Goal: Transaction & Acquisition: Obtain resource

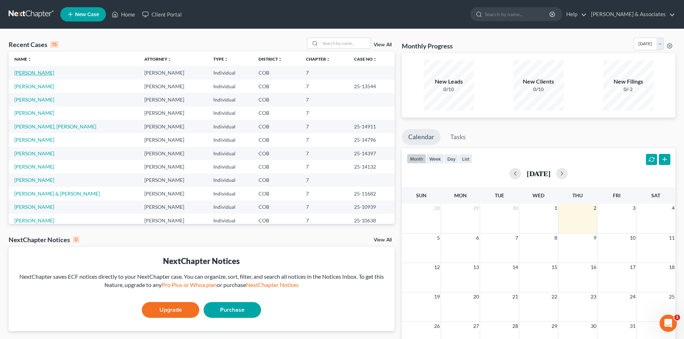
click at [38, 72] on link "[PERSON_NAME]" at bounding box center [34, 73] width 40 height 6
select select "10"
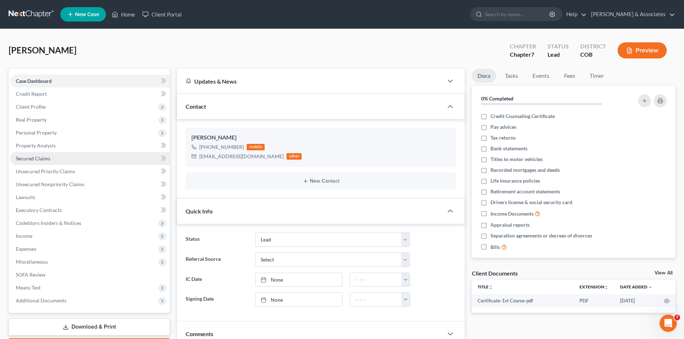
click at [39, 158] on span "Secured Claims" at bounding box center [33, 158] width 34 height 6
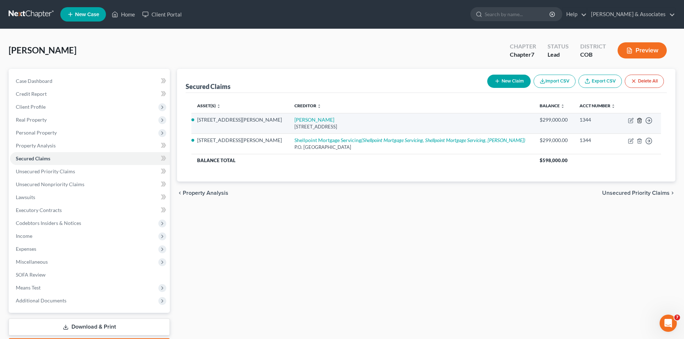
click at [637, 120] on icon "button" at bounding box center [640, 121] width 6 height 6
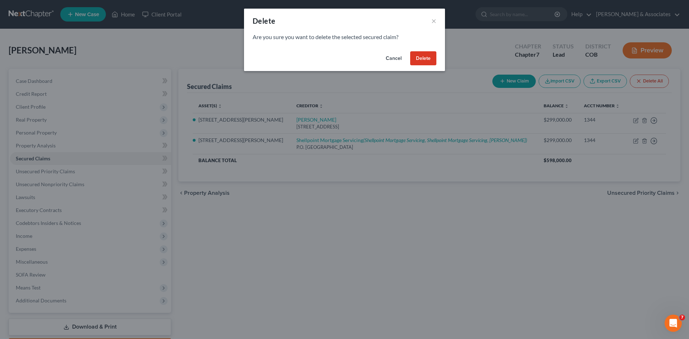
click at [423, 56] on button "Delete" at bounding box center [423, 58] width 26 height 14
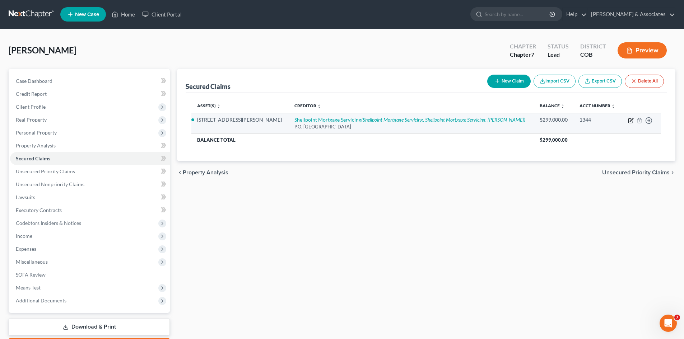
click at [632, 121] on icon "button" at bounding box center [631, 119] width 3 height 3
select select "23"
select select "5"
select select "0"
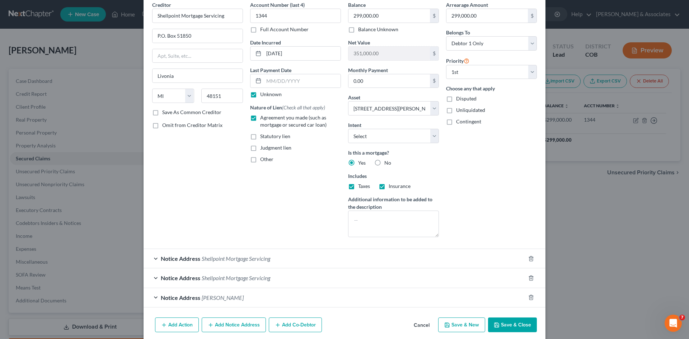
scroll to position [45, 0]
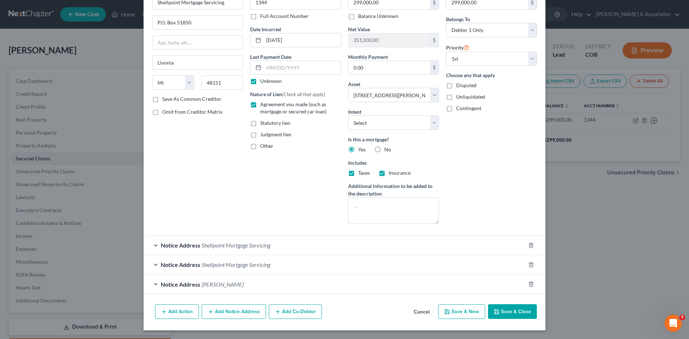
click at [248, 312] on button "Add Notice Address" at bounding box center [234, 311] width 64 height 15
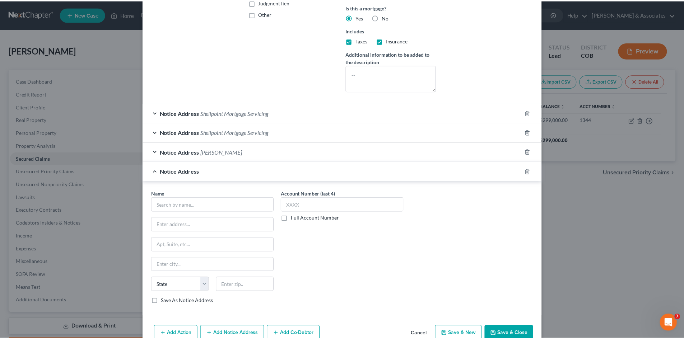
scroll to position [200, 0]
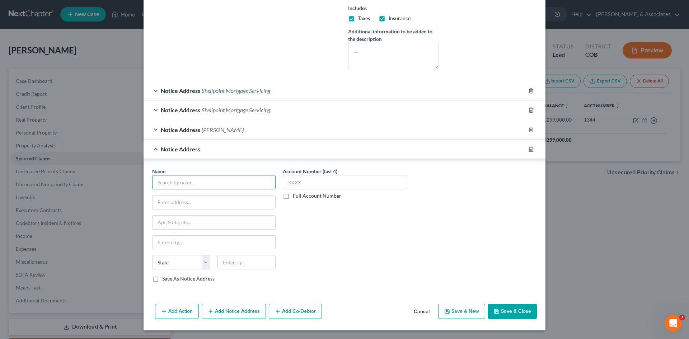
click at [155, 184] on input "text" at bounding box center [214, 182] width 124 height 14
type input "J"
type input "h"
click at [176, 200] on div "[STREET_ADDRESS]" at bounding box center [195, 202] width 75 height 6
type input "[PERSON_NAME]"
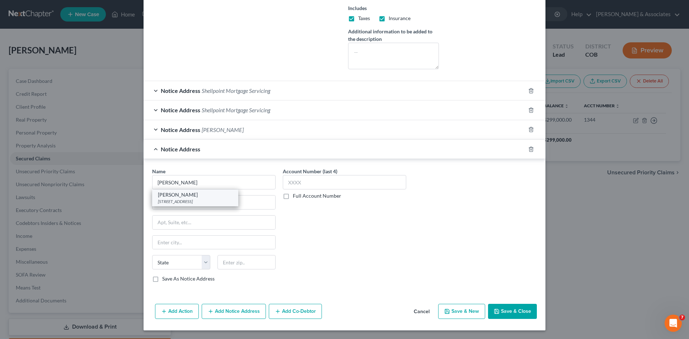
type input "[STREET_ADDRESS]"
type input "Suite 230"
type input "[GEOGRAPHIC_DATA]"
select select "5"
type input "80112"
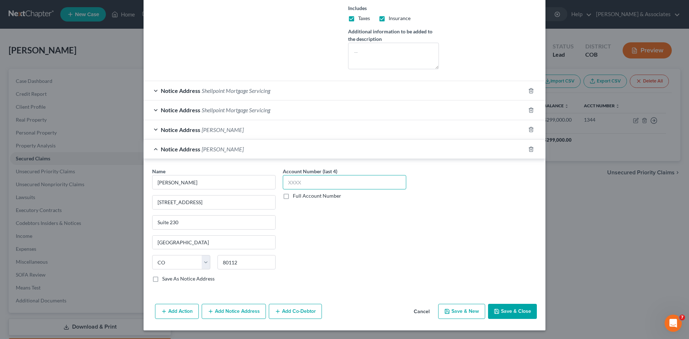
click at [287, 185] on input "text" at bounding box center [345, 182] width 124 height 14
type input "1344"
click at [509, 313] on button "Save & Close" at bounding box center [512, 311] width 49 height 15
select select
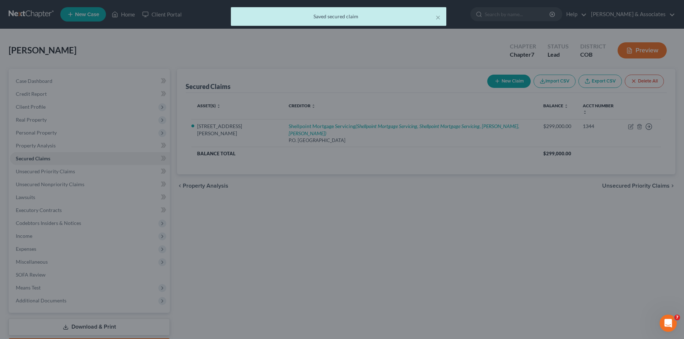
scroll to position [0, 0]
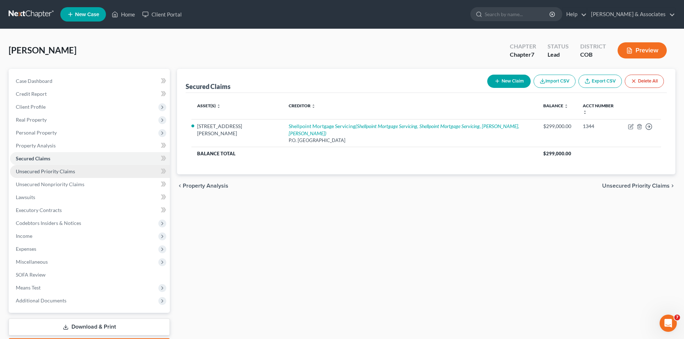
click at [38, 171] on span "Unsecured Priority Claims" at bounding box center [45, 171] width 59 height 6
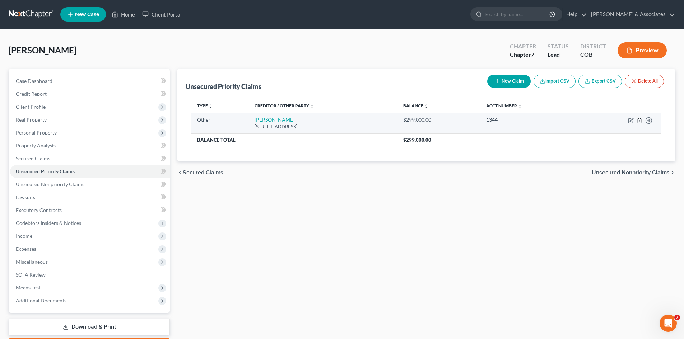
click at [641, 120] on icon "button" at bounding box center [639, 120] width 3 height 5
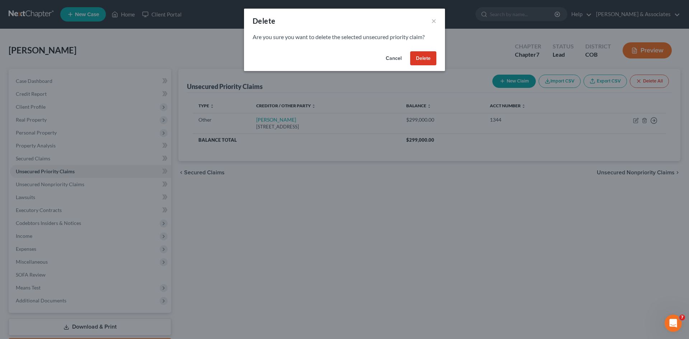
click at [420, 60] on button "Delete" at bounding box center [423, 58] width 26 height 14
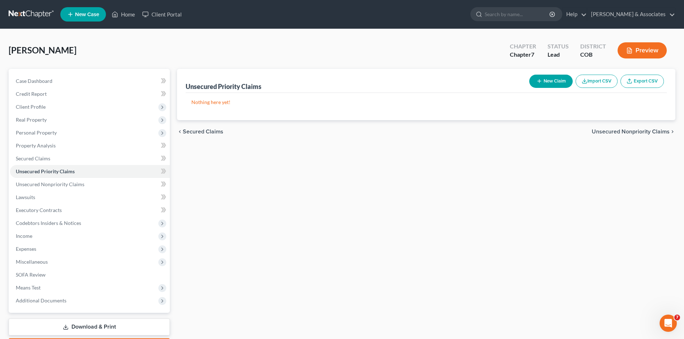
click at [85, 325] on link "Download & Print" at bounding box center [89, 327] width 161 height 17
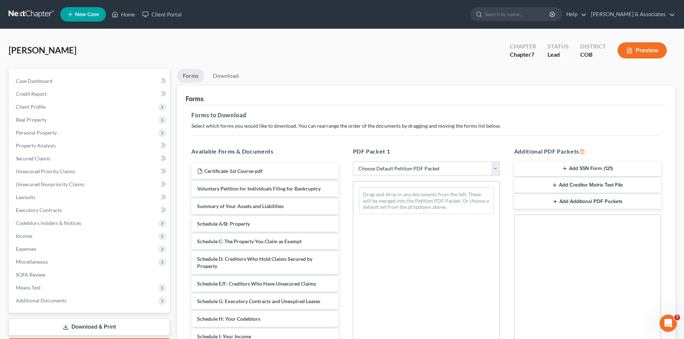
click at [496, 169] on select "Choose Default Petition PDF Packet Complete Bankruptcy Petition (all forms and …" at bounding box center [426, 169] width 147 height 14
select select "2"
click at [353, 162] on select "Choose Default Petition PDF Packet Complete Bankruptcy Petition (all forms and …" at bounding box center [426, 169] width 147 height 14
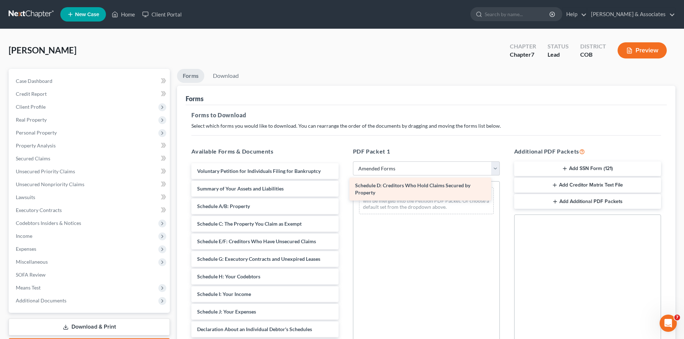
drag, startPoint x: 245, startPoint y: 242, endPoint x: 403, endPoint y: 186, distance: 167.6
click at [344, 186] on div "Schedule D: Creditors Who Hold Claims Secured by Property Voluntary Petition fo…" at bounding box center [265, 322] width 158 height 319
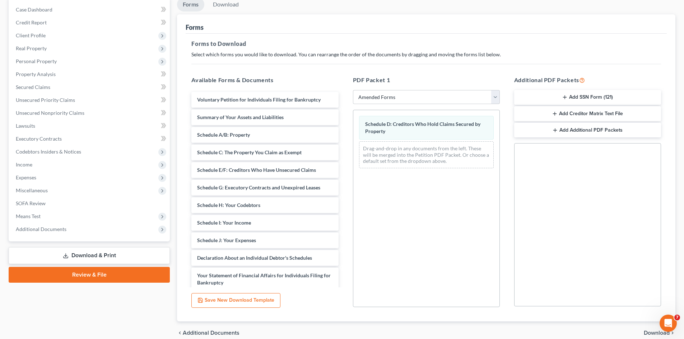
scroll to position [72, 0]
click at [104, 255] on link "Download & Print" at bounding box center [89, 255] width 161 height 17
drag, startPoint x: 652, startPoint y: 332, endPoint x: 648, endPoint y: 332, distance: 4.0
click at [652, 332] on span "Download" at bounding box center [657, 333] width 26 height 6
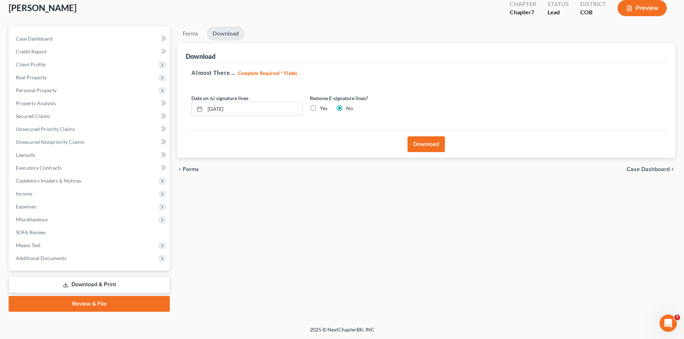
scroll to position [42, 0]
click at [436, 144] on button "Download" at bounding box center [426, 144] width 37 height 16
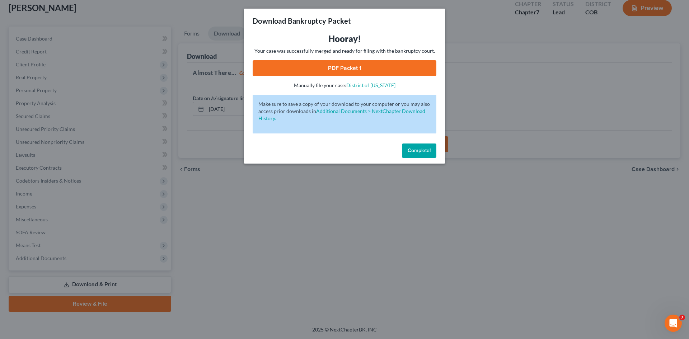
click at [345, 69] on link "PDF Packet 1" at bounding box center [345, 68] width 184 height 16
click at [103, 146] on div "Download Bankruptcy Packet Hooray! Your case was successfully merged and ready …" at bounding box center [344, 169] width 689 height 339
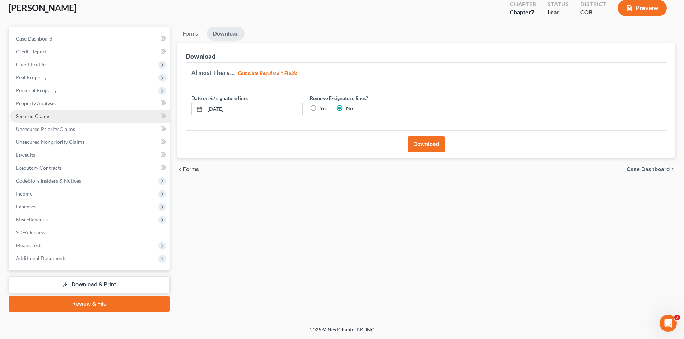
drag, startPoint x: 30, startPoint y: 114, endPoint x: 76, endPoint y: 120, distance: 46.7
click at [30, 114] on span "Secured Claims" at bounding box center [33, 116] width 34 height 6
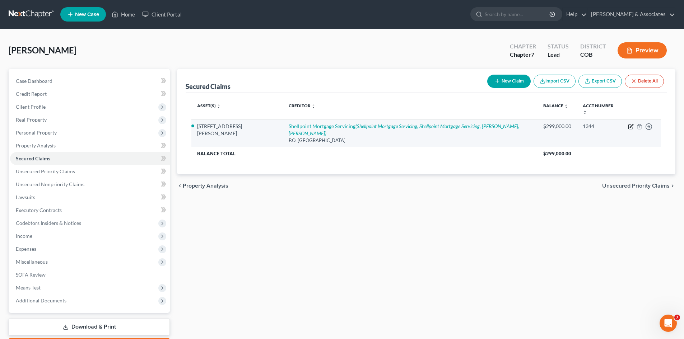
click at [632, 124] on icon "button" at bounding box center [631, 127] width 6 height 6
select select "23"
select select "5"
select select "0"
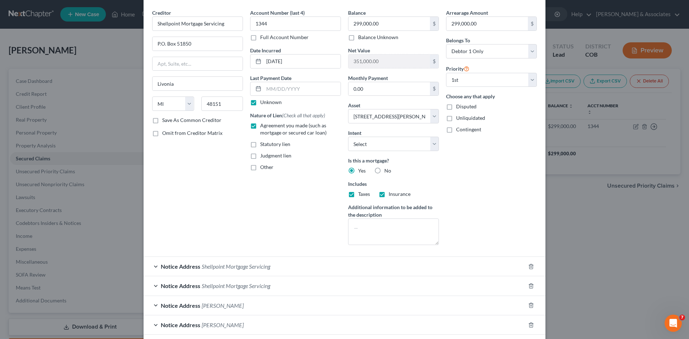
scroll to position [65, 0]
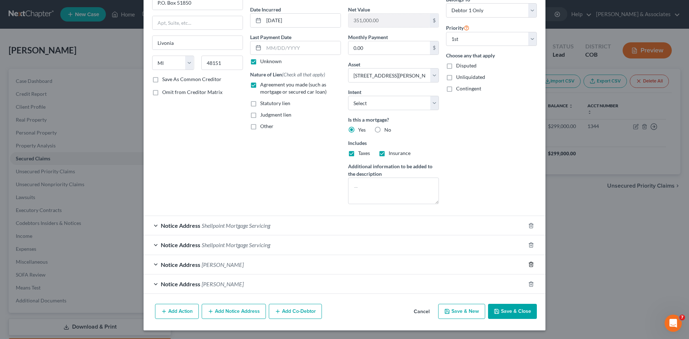
click at [530, 266] on icon "button" at bounding box center [531, 264] width 3 height 5
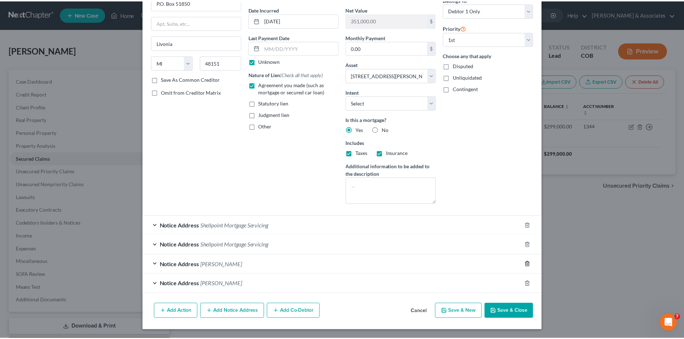
scroll to position [45, 0]
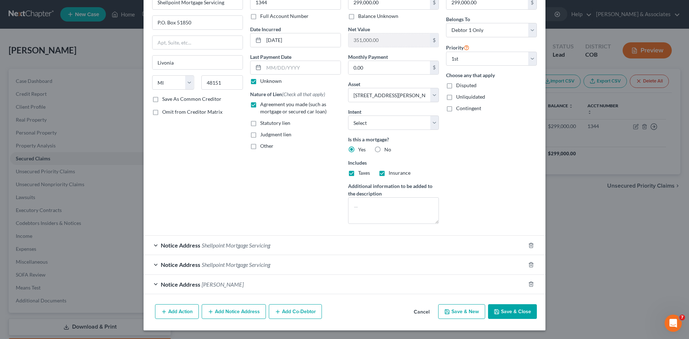
click at [509, 312] on button "Save & Close" at bounding box center [512, 311] width 49 height 15
select select
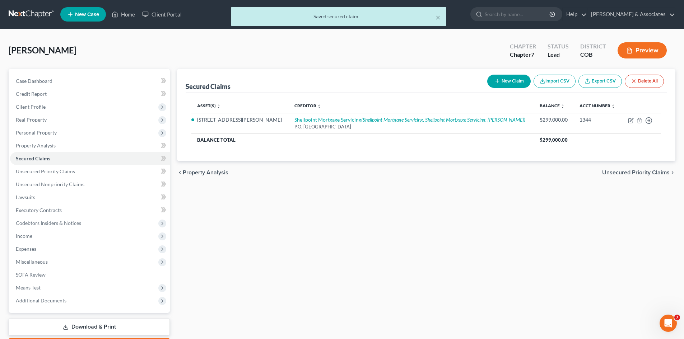
click at [76, 327] on link "Download & Print" at bounding box center [89, 327] width 161 height 17
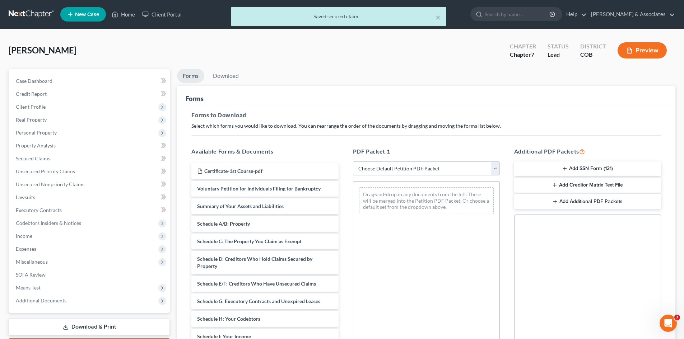
click at [494, 169] on select "Choose Default Petition PDF Packet Complete Bankruptcy Petition (all forms and …" at bounding box center [426, 169] width 147 height 14
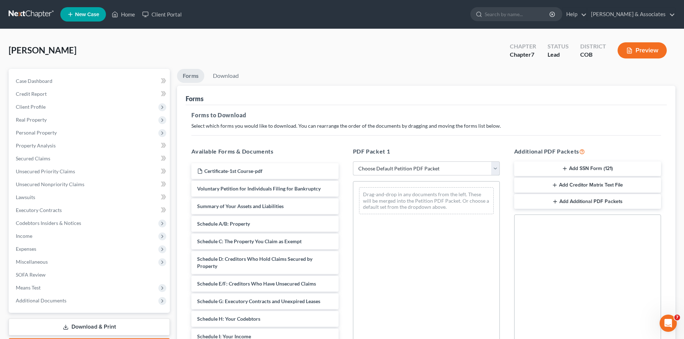
select select "2"
click at [353, 162] on select "Choose Default Petition PDF Packet Complete Bankruptcy Petition (all forms and …" at bounding box center [426, 169] width 147 height 14
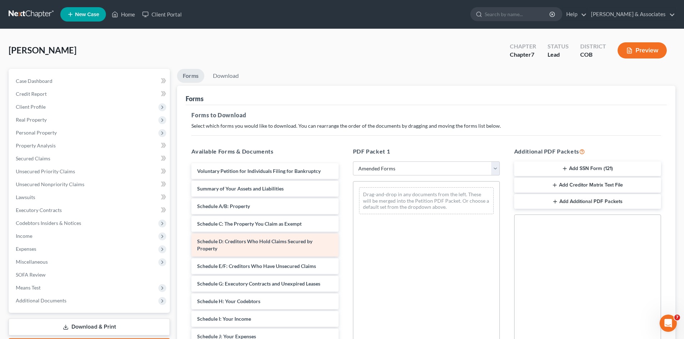
click at [219, 239] on span "Schedule D: Creditors Who Hold Claims Secured by Property" at bounding box center [254, 244] width 115 height 13
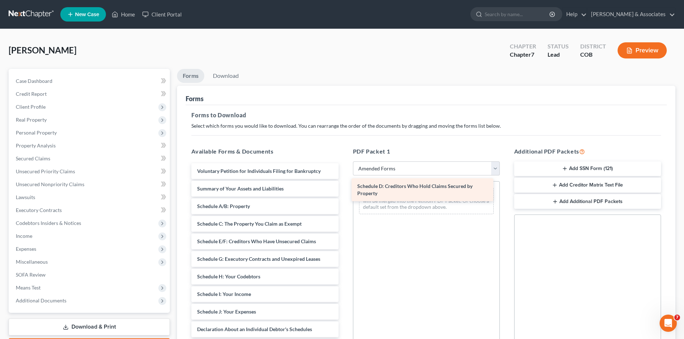
drag, startPoint x: 231, startPoint y: 242, endPoint x: 391, endPoint y: 186, distance: 169.5
click at [344, 186] on div "Schedule D: Creditors Who Hold Claims Secured by Property Voluntary Petition fo…" at bounding box center [265, 322] width 158 height 319
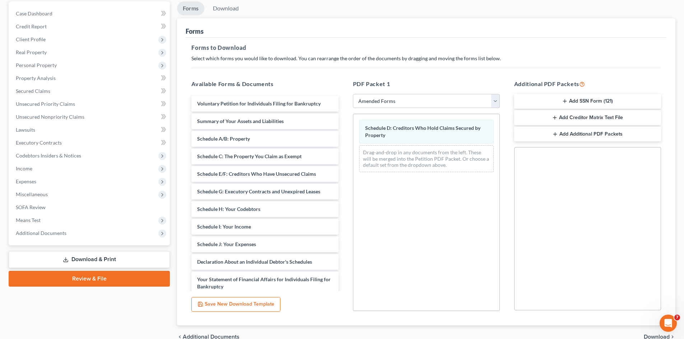
scroll to position [104, 0]
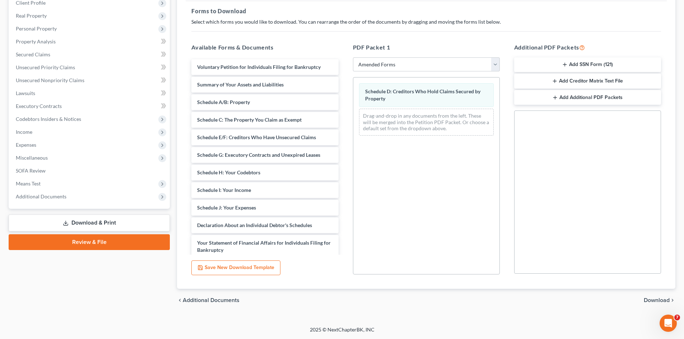
click at [663, 303] on span "Download" at bounding box center [657, 301] width 26 height 6
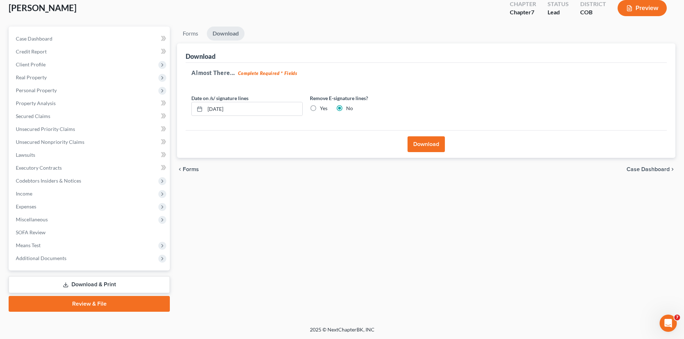
scroll to position [42, 0]
click at [424, 140] on button "Download" at bounding box center [426, 144] width 37 height 16
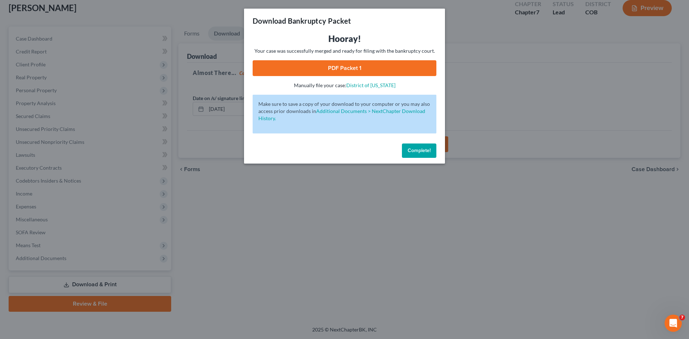
click at [345, 71] on link "PDF Packet 1" at bounding box center [345, 68] width 184 height 16
click at [428, 151] on span "Complete!" at bounding box center [419, 151] width 23 height 6
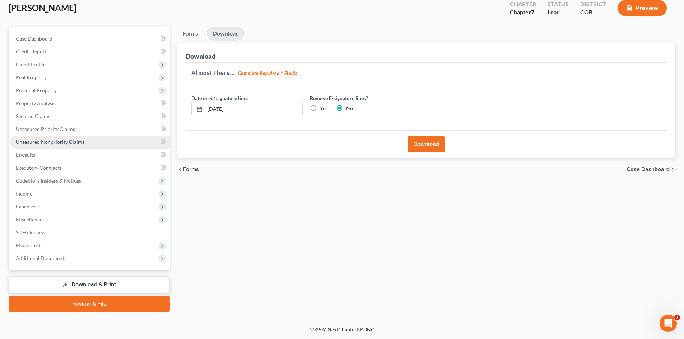
click at [44, 140] on span "Unsecured Nonpriority Claims" at bounding box center [50, 142] width 69 height 6
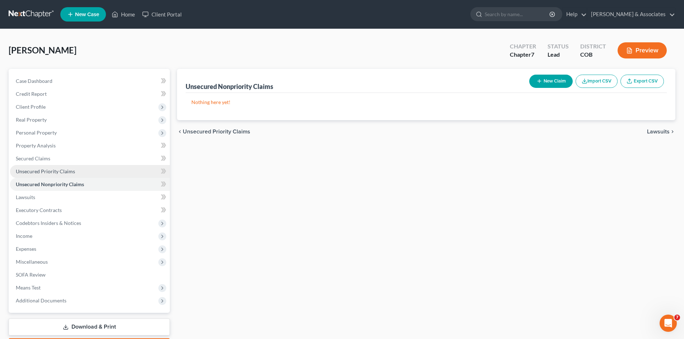
click at [52, 172] on span "Unsecured Priority Claims" at bounding box center [45, 171] width 59 height 6
click at [108, 327] on link "Download & Print" at bounding box center [89, 327] width 161 height 17
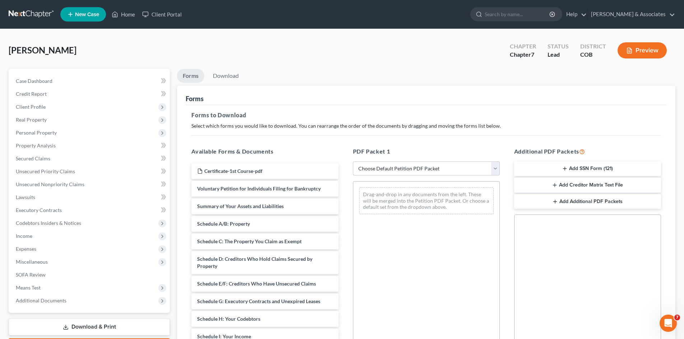
click at [495, 169] on select "Choose Default Petition PDF Packet Complete Bankruptcy Petition (all forms and …" at bounding box center [426, 169] width 147 height 14
select select "2"
click at [353, 162] on select "Choose Default Petition PDF Packet Complete Bankruptcy Petition (all forms and …" at bounding box center [426, 169] width 147 height 14
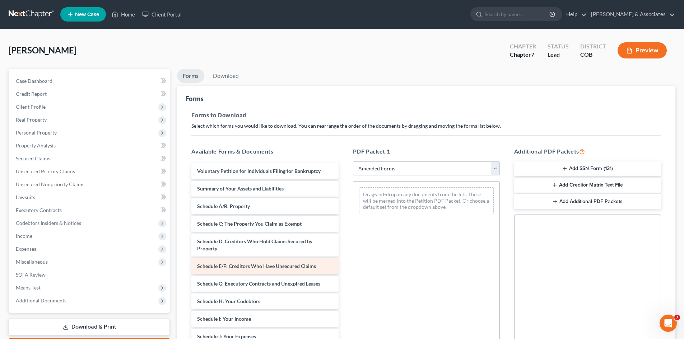
click at [222, 266] on span "Schedule E/F: Creditors Who Have Unsecured Claims" at bounding box center [256, 266] width 119 height 6
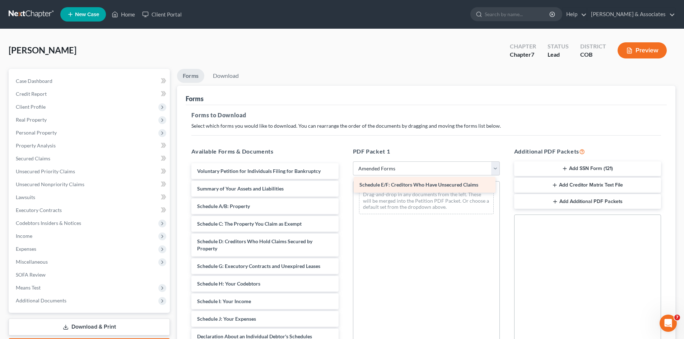
drag, startPoint x: 249, startPoint y: 269, endPoint x: 411, endPoint y: 187, distance: 181.6
click at [344, 187] on div "Schedule E/F: Creditors Who Have Unsecured Claims Voluntary Petition for Indivi…" at bounding box center [265, 326] width 158 height 326
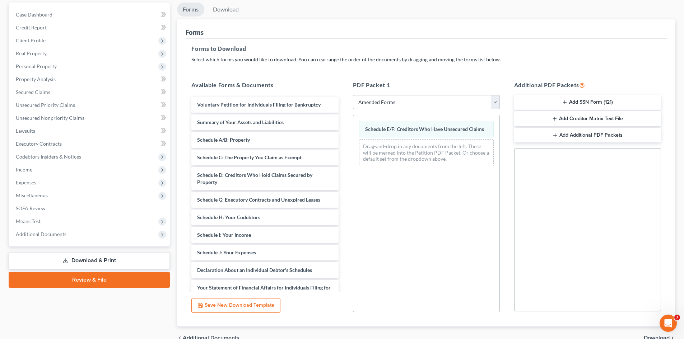
scroll to position [104, 0]
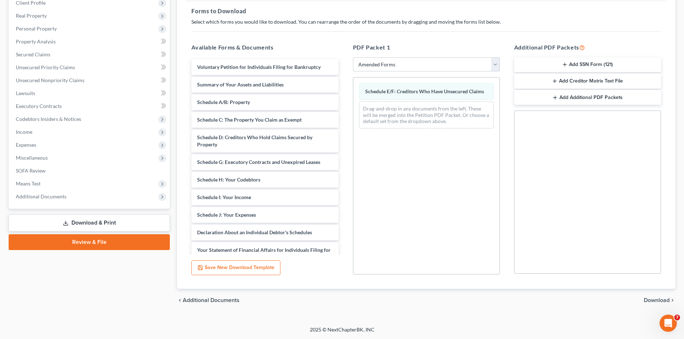
click at [661, 302] on span "Download" at bounding box center [657, 301] width 26 height 6
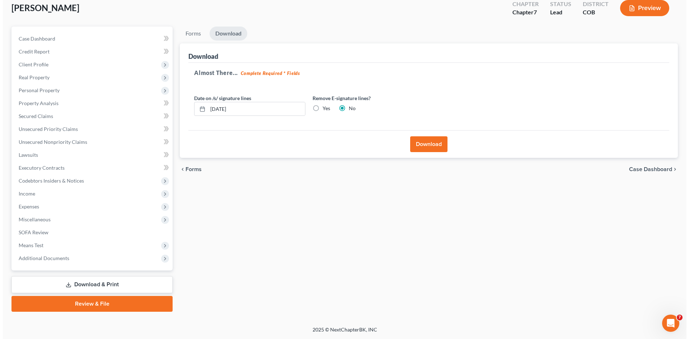
scroll to position [42, 0]
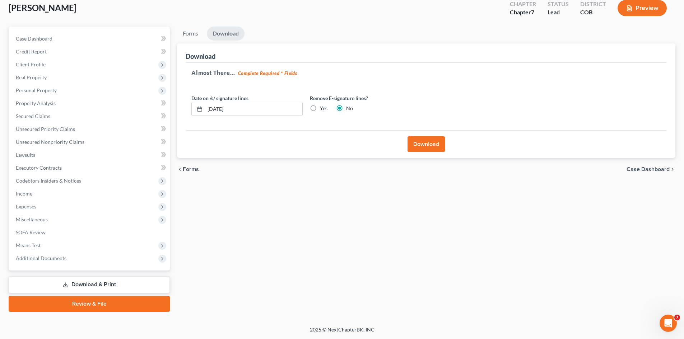
click at [421, 147] on button "Download" at bounding box center [426, 144] width 37 height 16
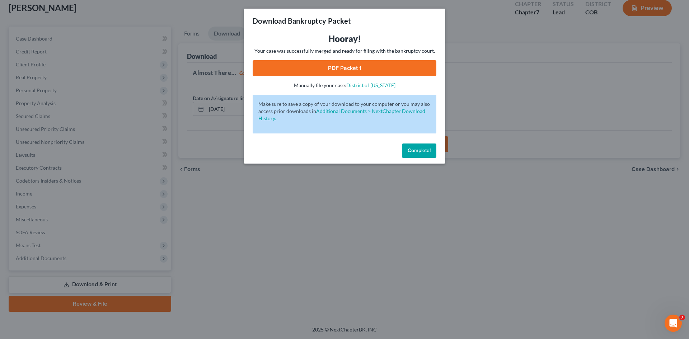
click at [340, 71] on link "PDF Packet 1" at bounding box center [345, 68] width 184 height 16
